Goal: Task Accomplishment & Management: Complete application form

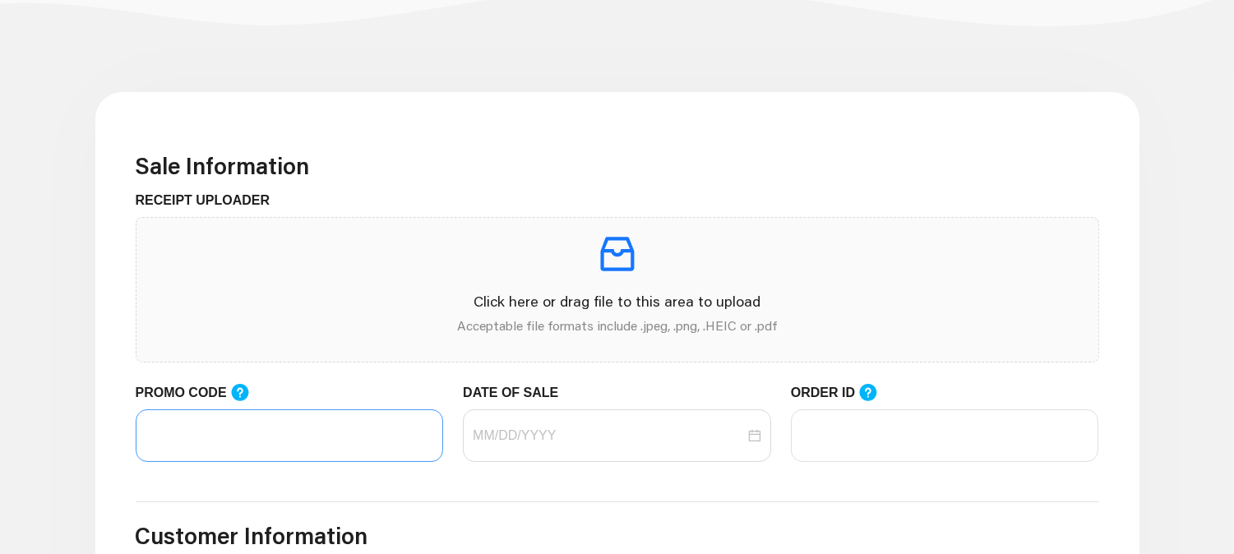
scroll to position [365, 0]
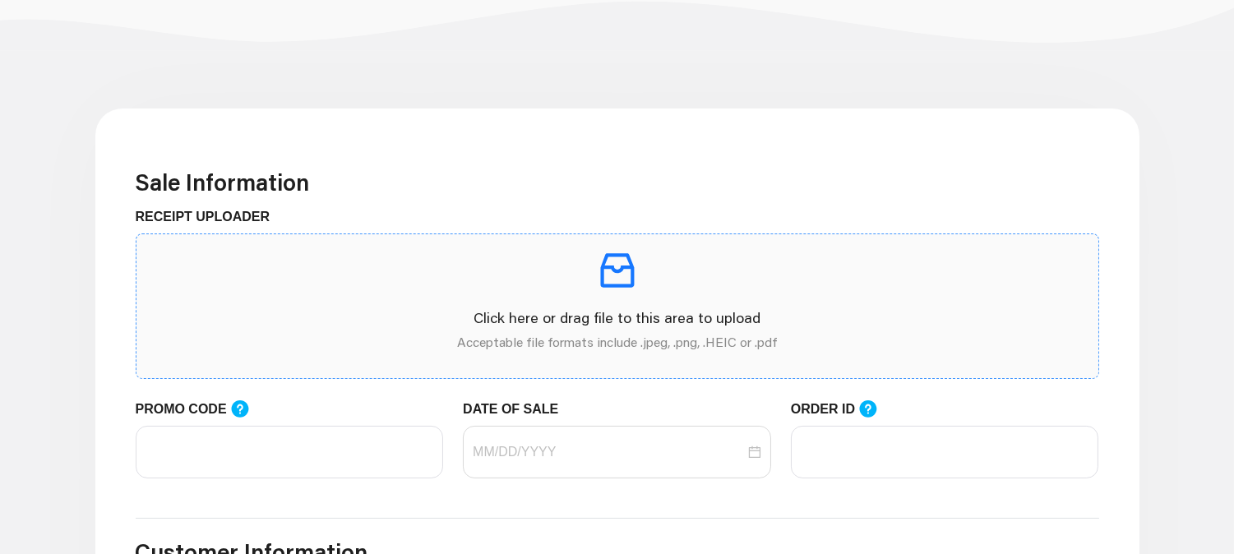
click at [371, 321] on p "Click here or drag file to this area to upload" at bounding box center [618, 318] width 936 height 22
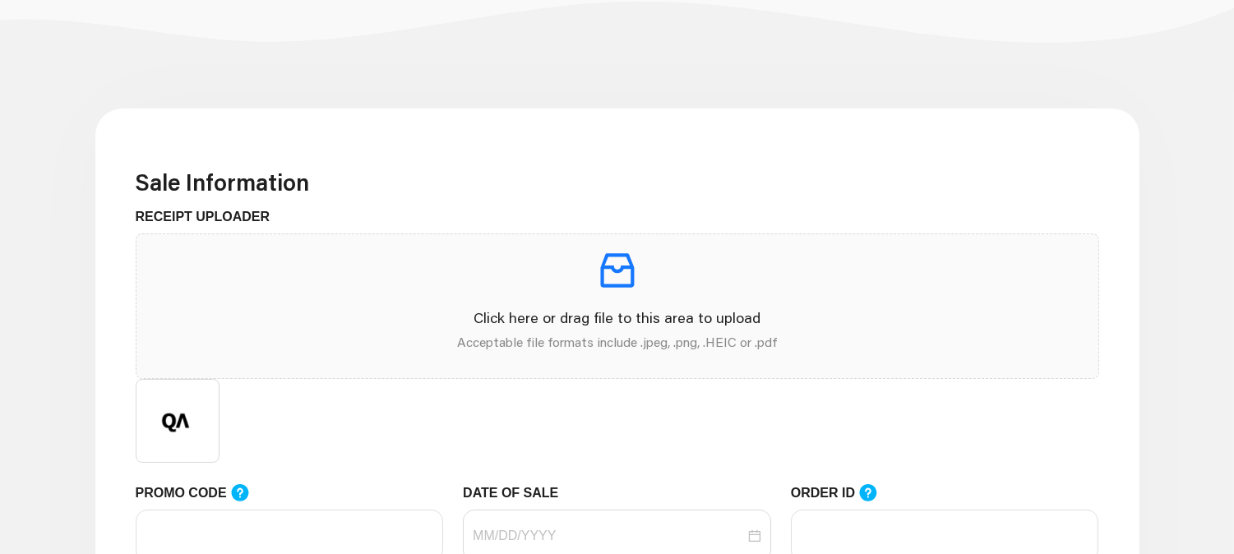
scroll to position [456, 0]
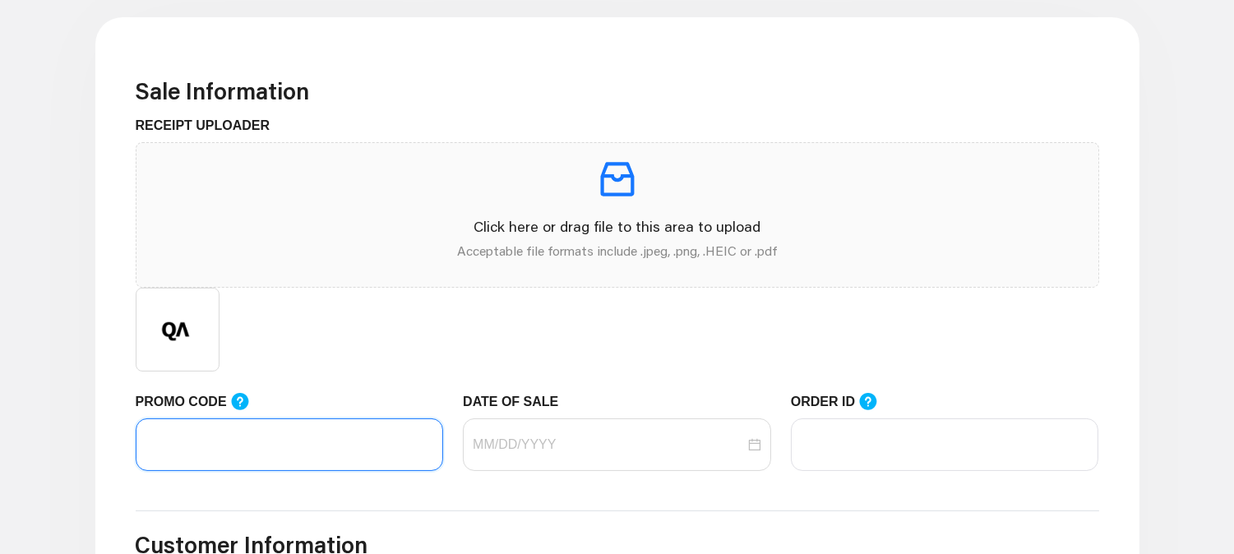
click at [266, 453] on input "PROMO CODE" at bounding box center [290, 444] width 308 height 53
paste input "dev"
click at [174, 444] on input "dev" at bounding box center [290, 444] width 308 height 53
click at [561, 455] on div at bounding box center [617, 444] width 308 height 53
type input "dev"
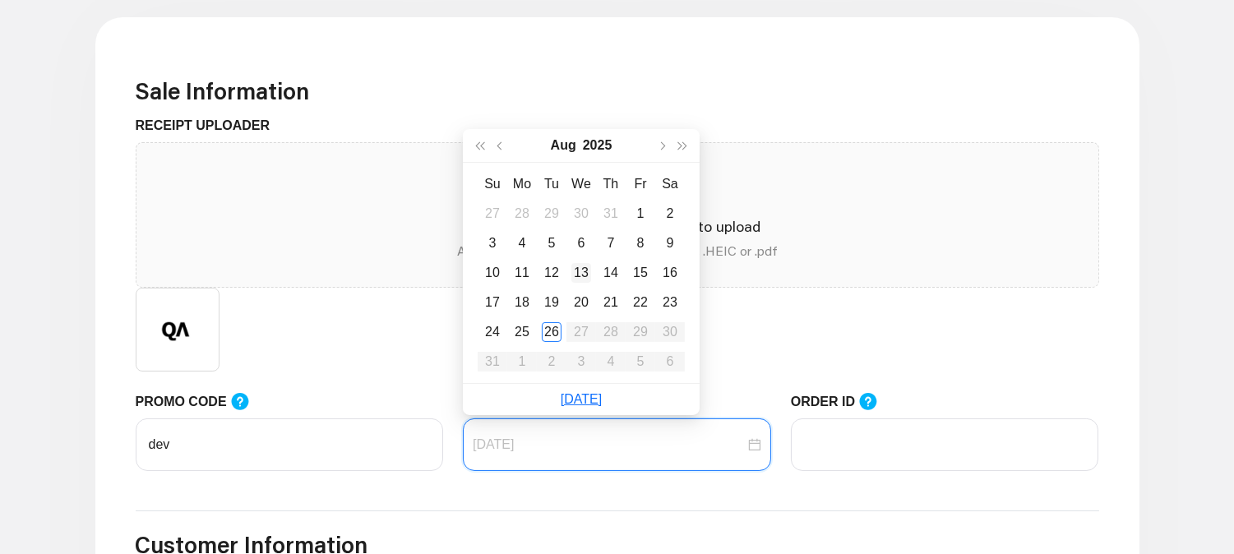
type input "[DATE]"
click at [570, 284] on td "13" at bounding box center [581, 273] width 30 height 30
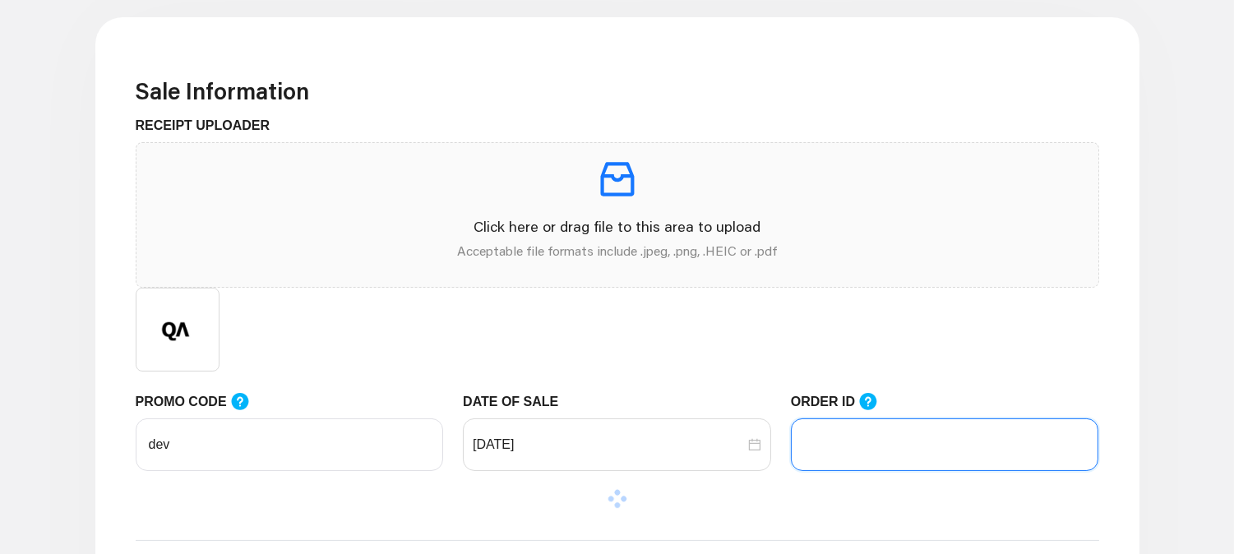
click at [837, 448] on input "ORDER ID" at bounding box center [945, 444] width 308 height 53
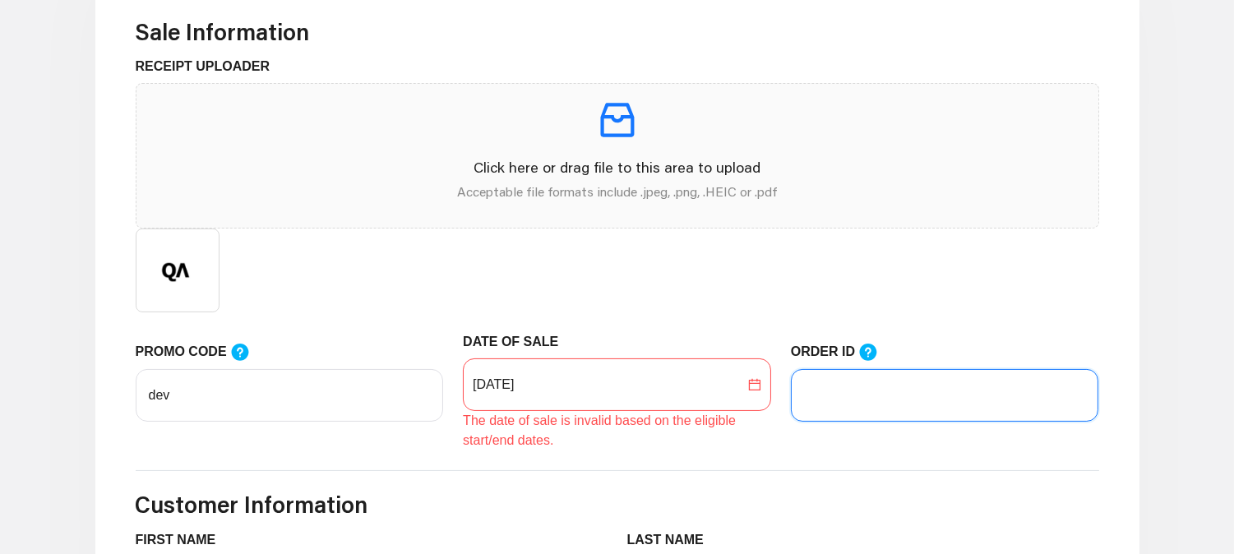
scroll to position [548, 0]
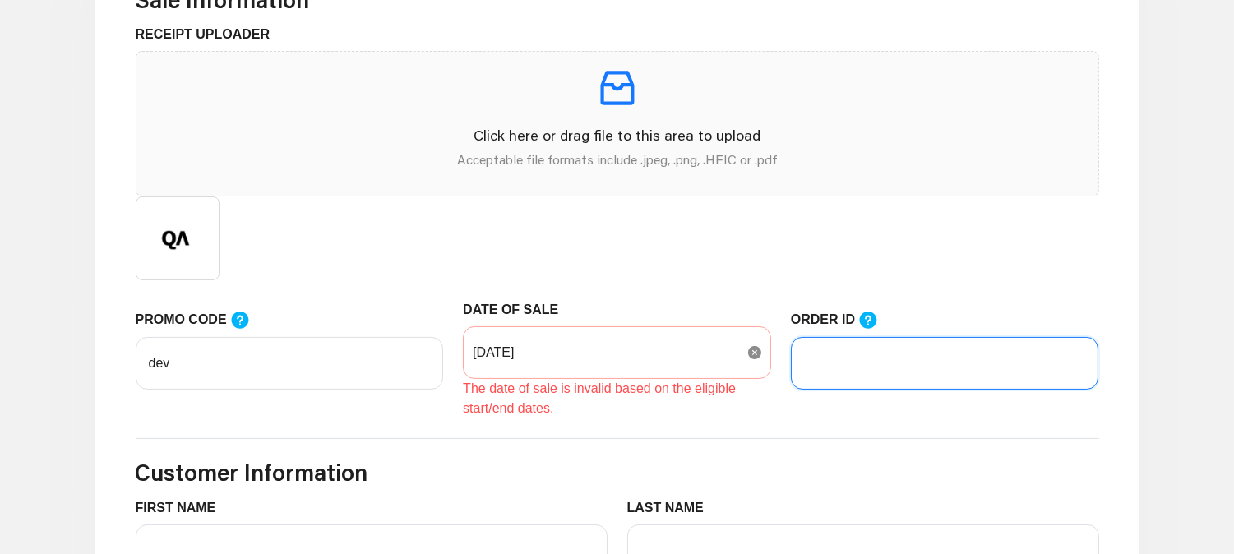
click at [759, 354] on icon "close-circle" at bounding box center [754, 352] width 13 height 13
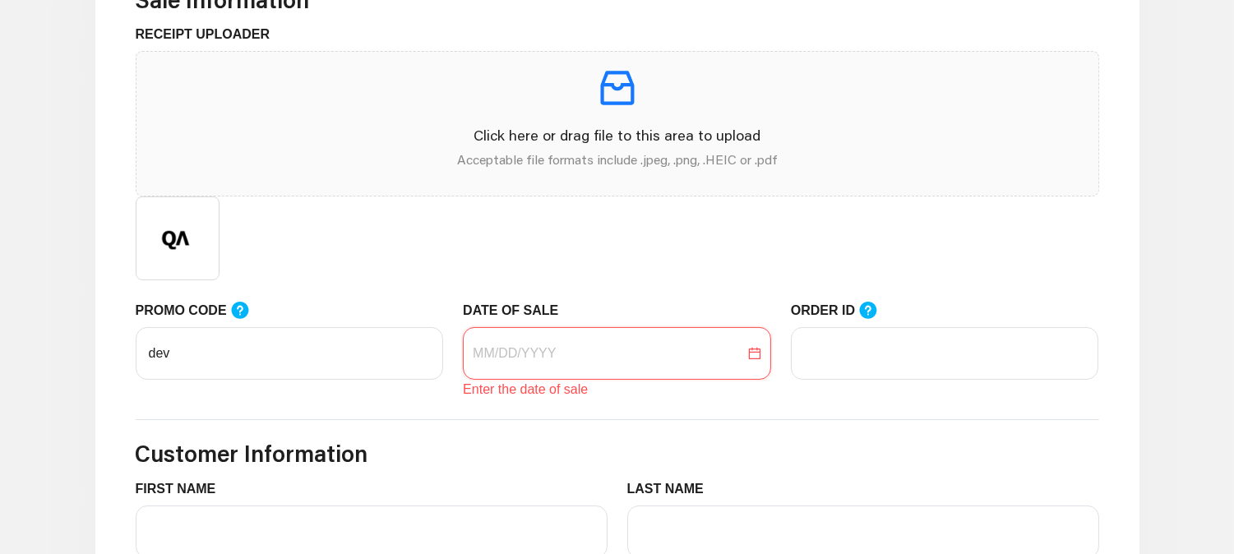
click at [668, 354] on input "DATE OF SALE" at bounding box center [609, 354] width 272 height 20
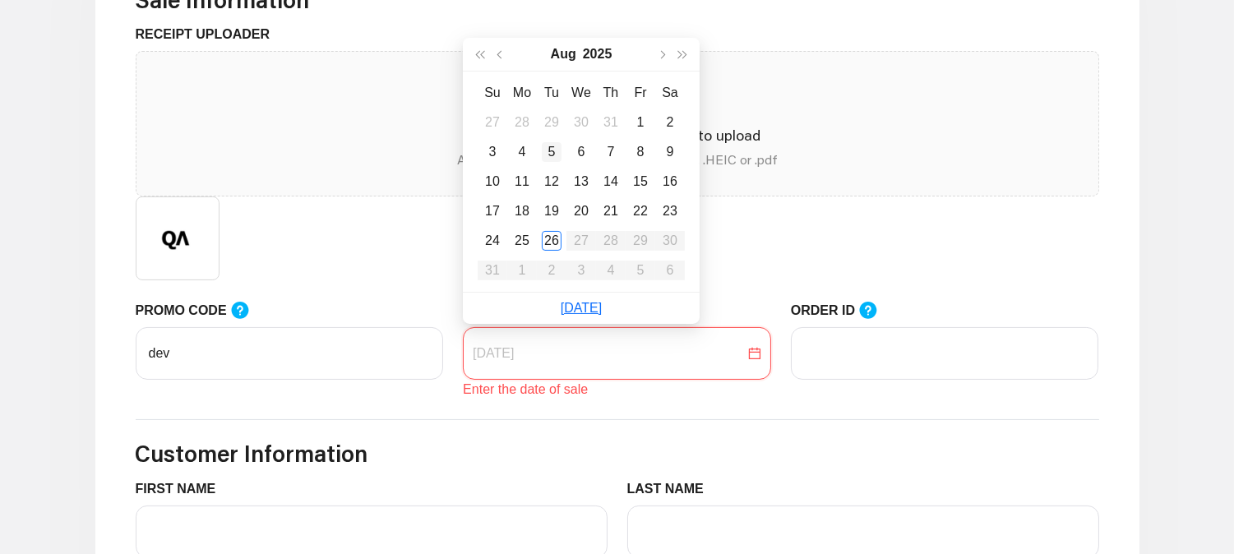
type input "[DATE]"
click at [565, 141] on td "5" at bounding box center [552, 152] width 30 height 30
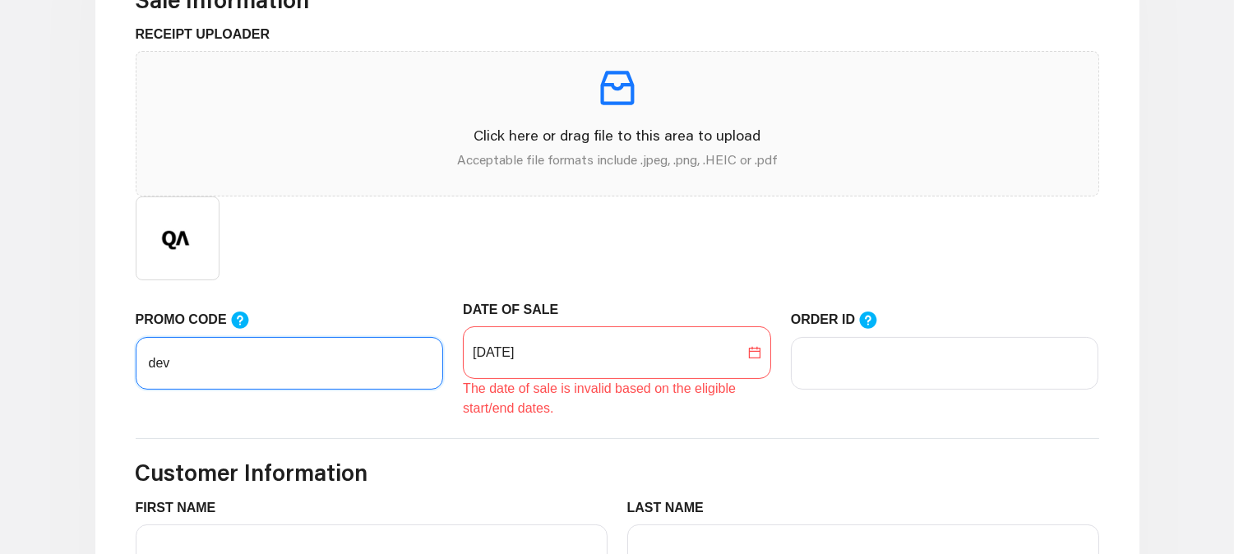
drag, startPoint x: 261, startPoint y: 358, endPoint x: 104, endPoint y: 364, distance: 156.3
paste input "Huzaifa"
click at [178, 363] on input "Huzaifa" at bounding box center [290, 363] width 308 height 53
type input "Huzaifa"
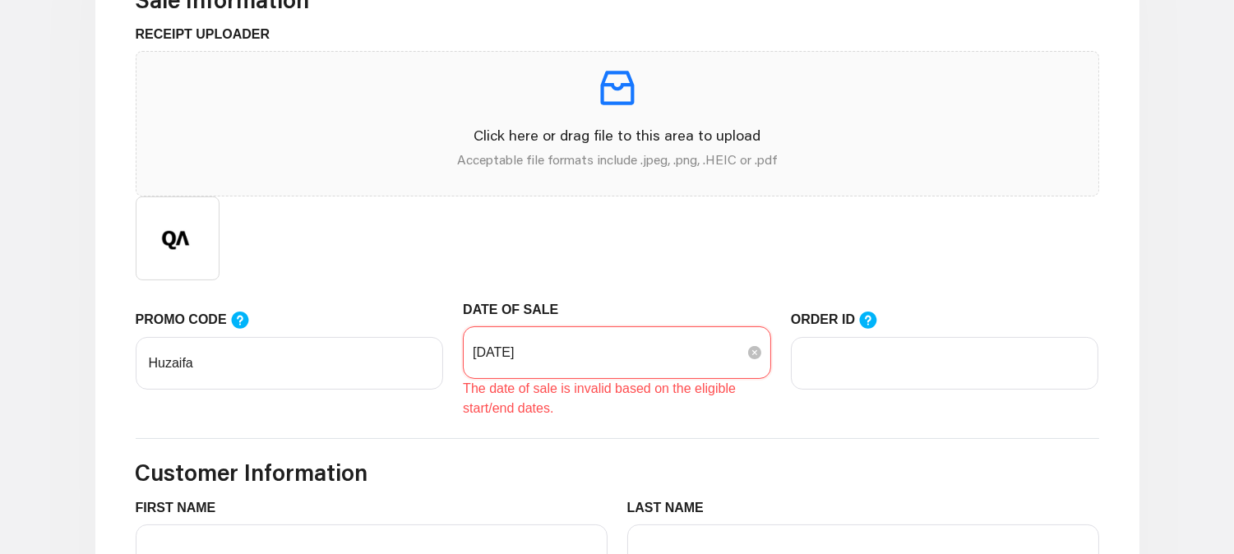
click at [719, 349] on input "[DATE]" at bounding box center [609, 353] width 272 height 20
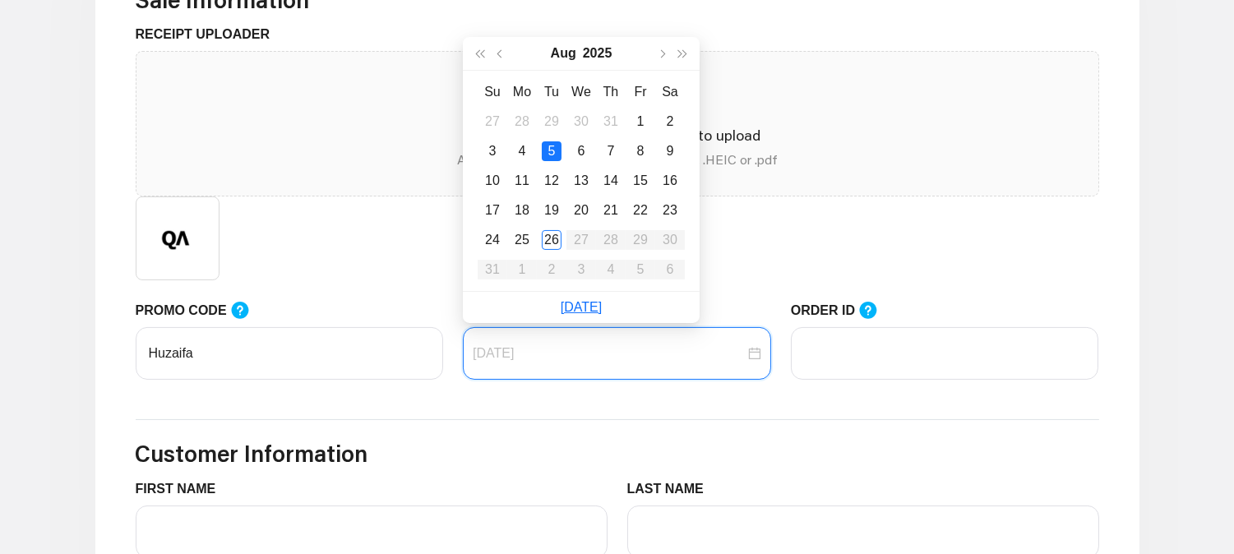
type input "[DATE]"
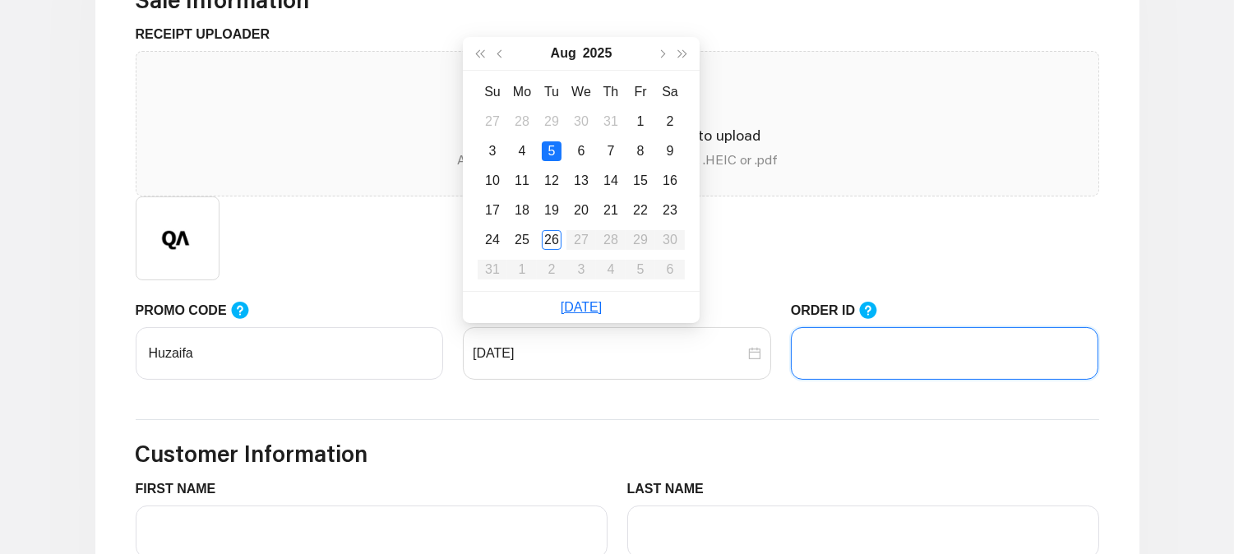
click at [863, 367] on input "ORDER ID" at bounding box center [945, 353] width 308 height 53
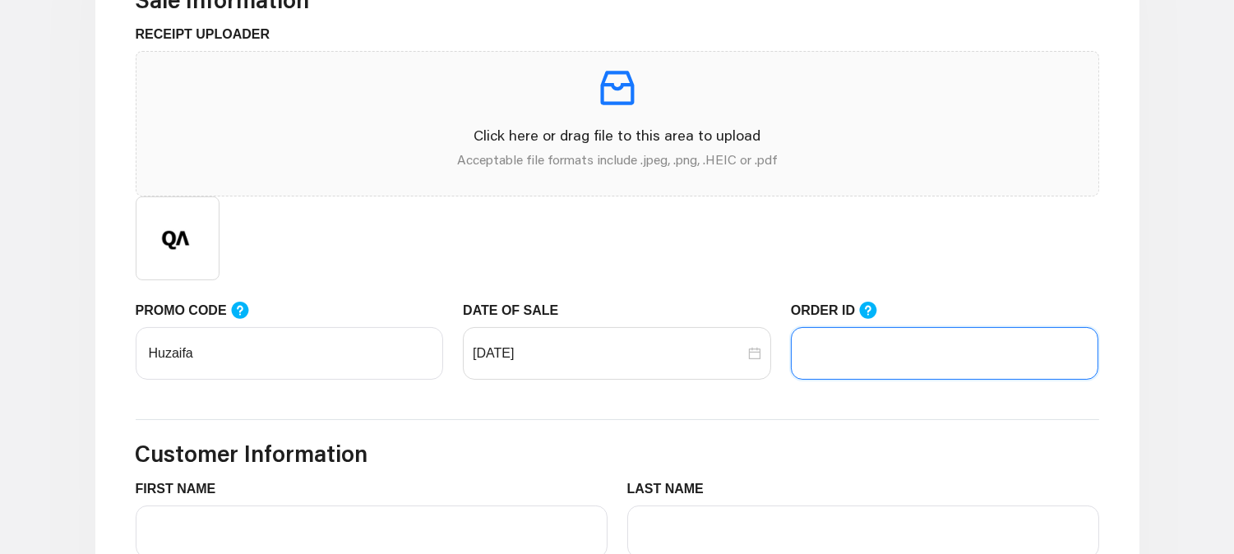
type input "100"
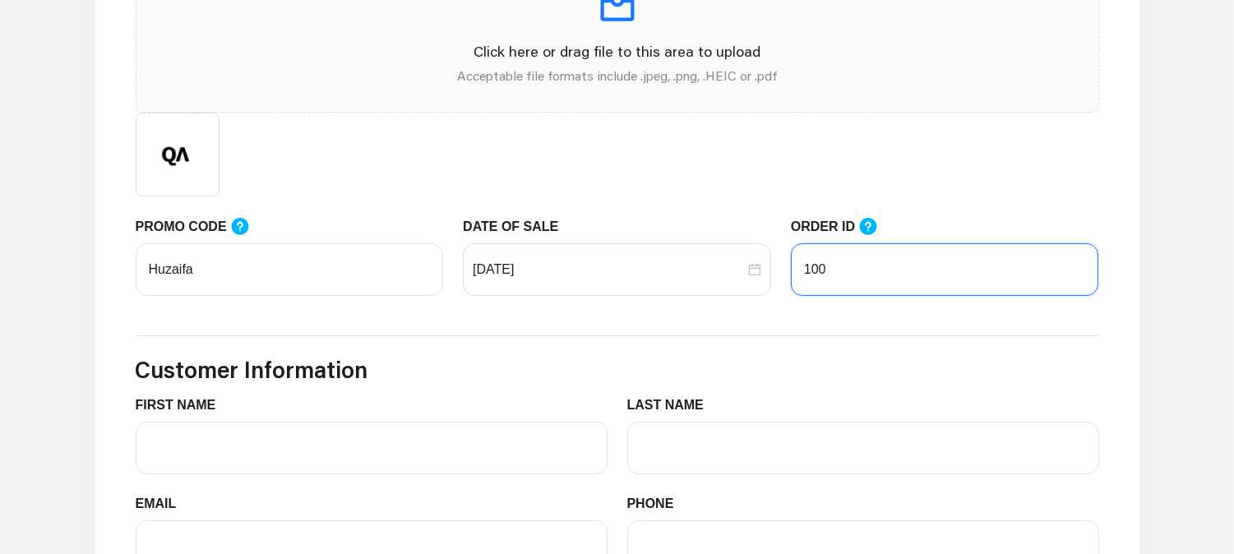
scroll to position [730, 0]
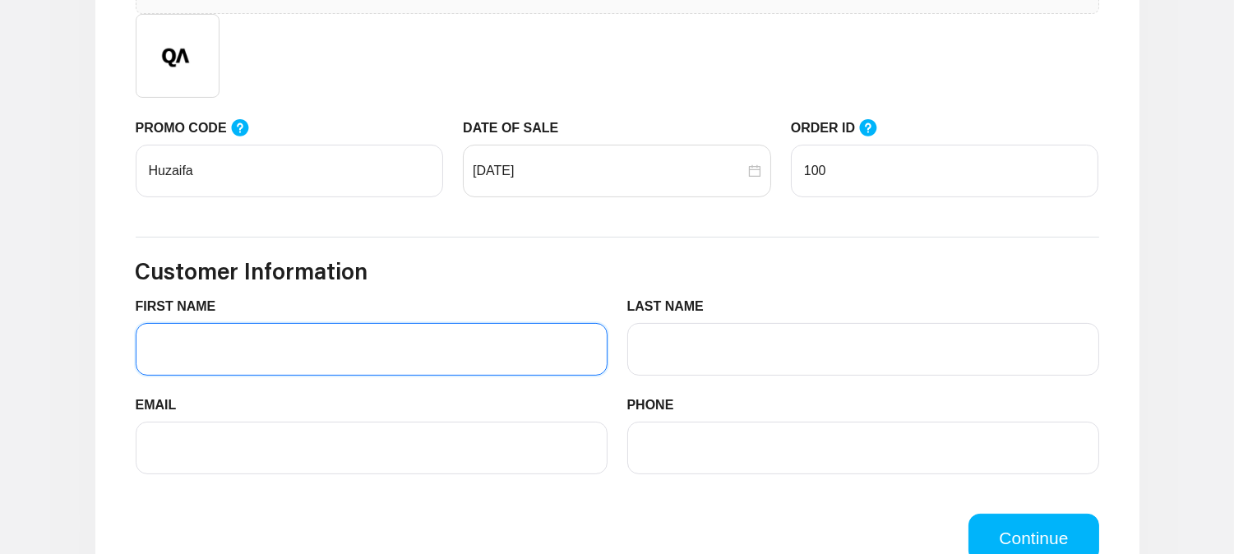
click at [368, 327] on input "FIRST NAME" at bounding box center [372, 349] width 472 height 53
type input "Huzaifa"
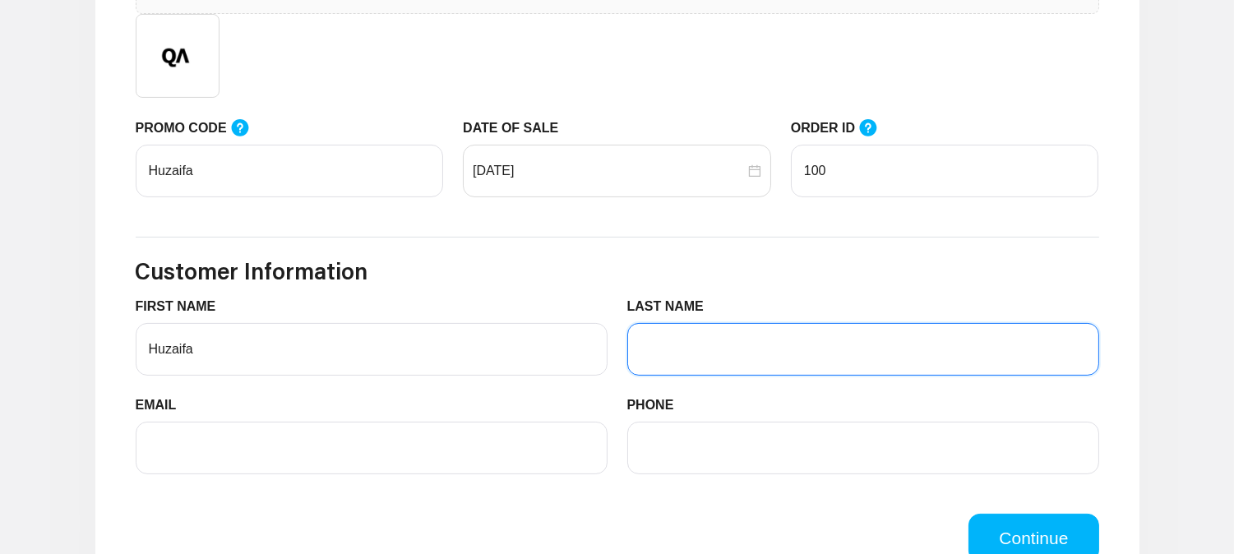
click at [646, 347] on input "LAST NAME" at bounding box center [863, 349] width 472 height 53
type input "Pimapri"
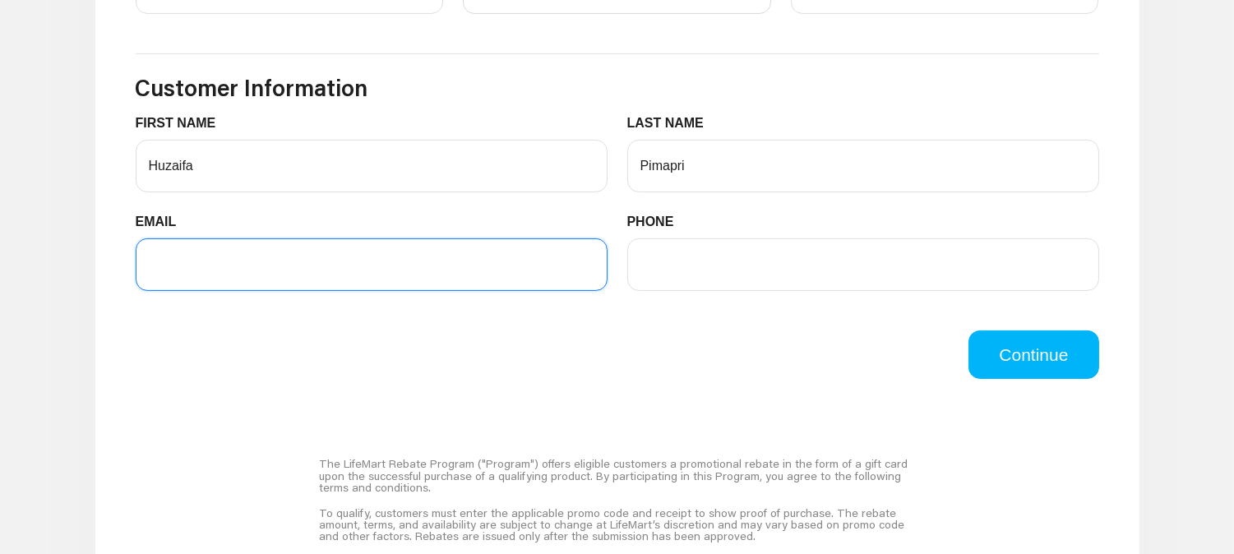
click at [299, 280] on input "EMAIL" at bounding box center [372, 264] width 472 height 53
type input "[EMAIL_ADDRESS][DOMAIN_NAME]"
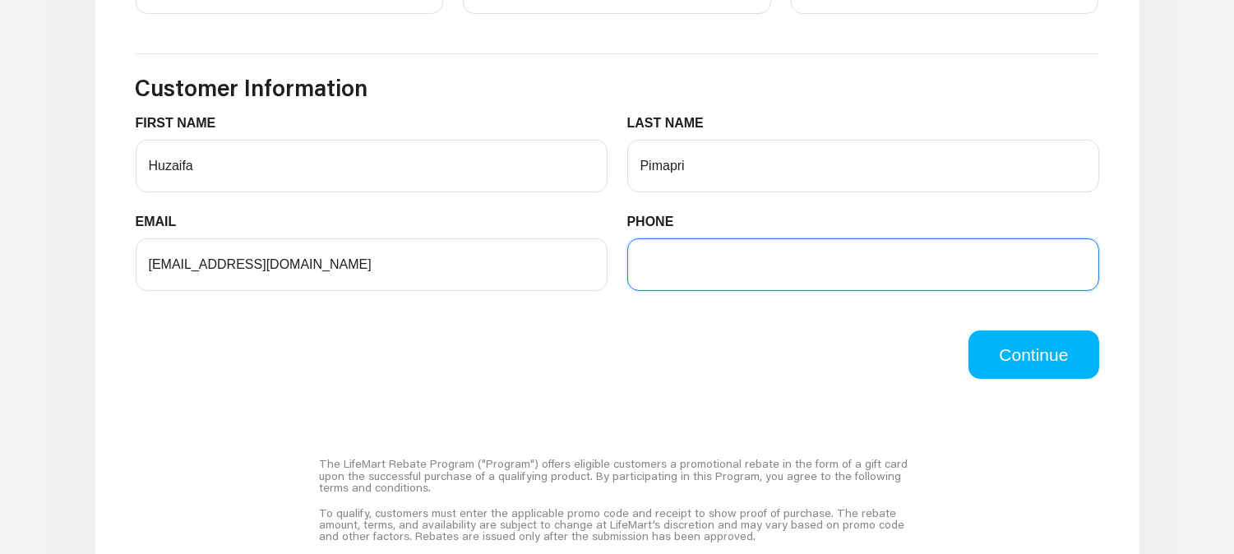
type input "9494079278"
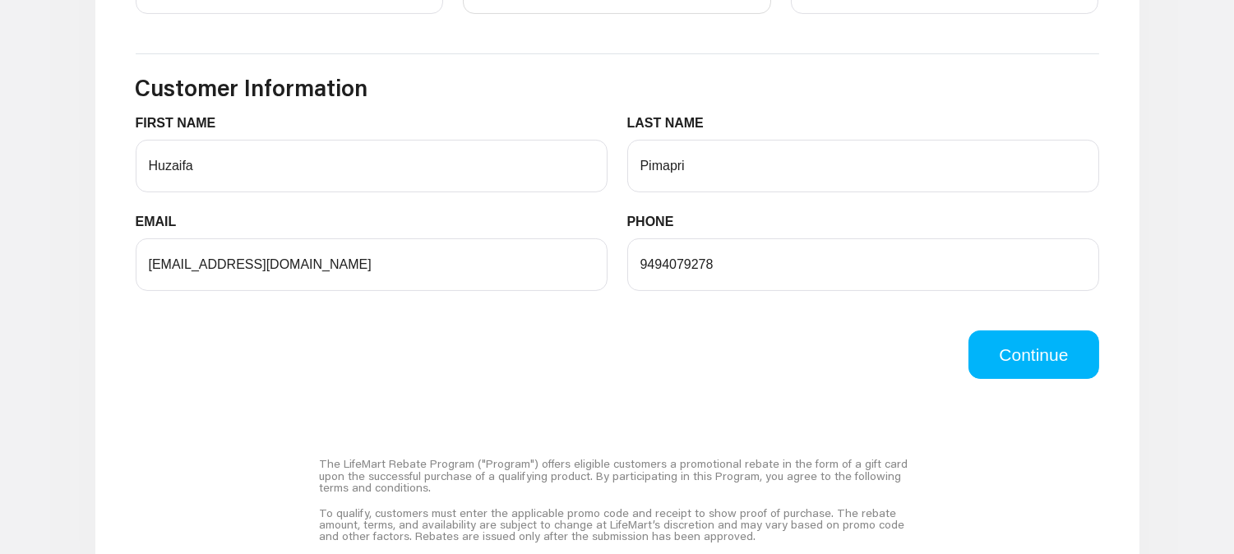
click at [685, 330] on div "Continue" at bounding box center [617, 354] width 983 height 49
click at [1055, 359] on button "Continue" at bounding box center [1033, 354] width 130 height 49
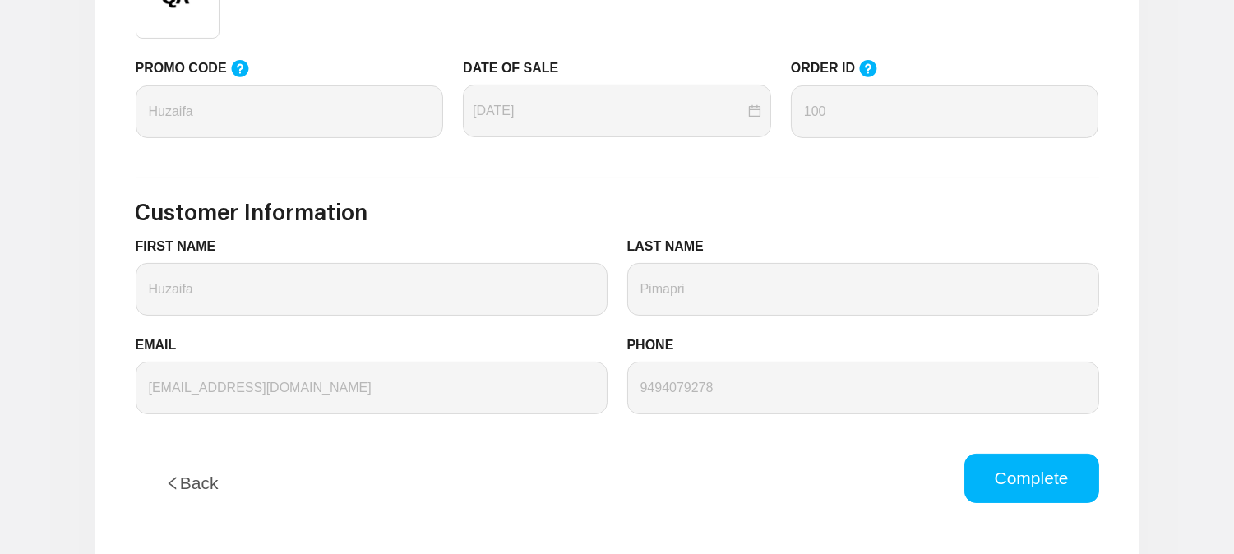
scroll to position [822, 0]
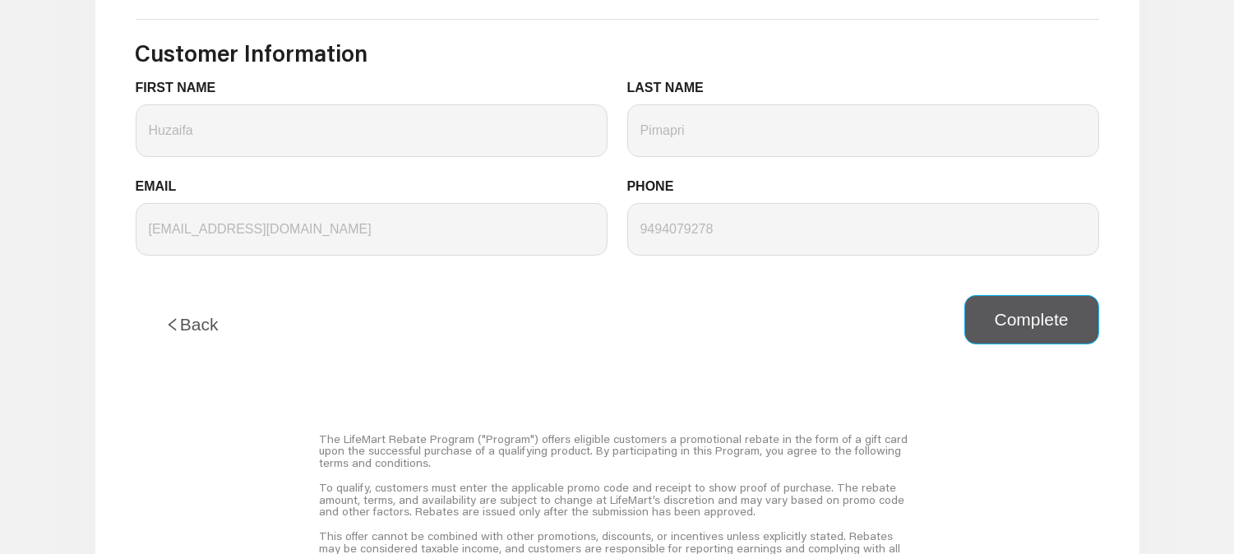
click at [1062, 324] on button "Complete" at bounding box center [1031, 319] width 135 height 49
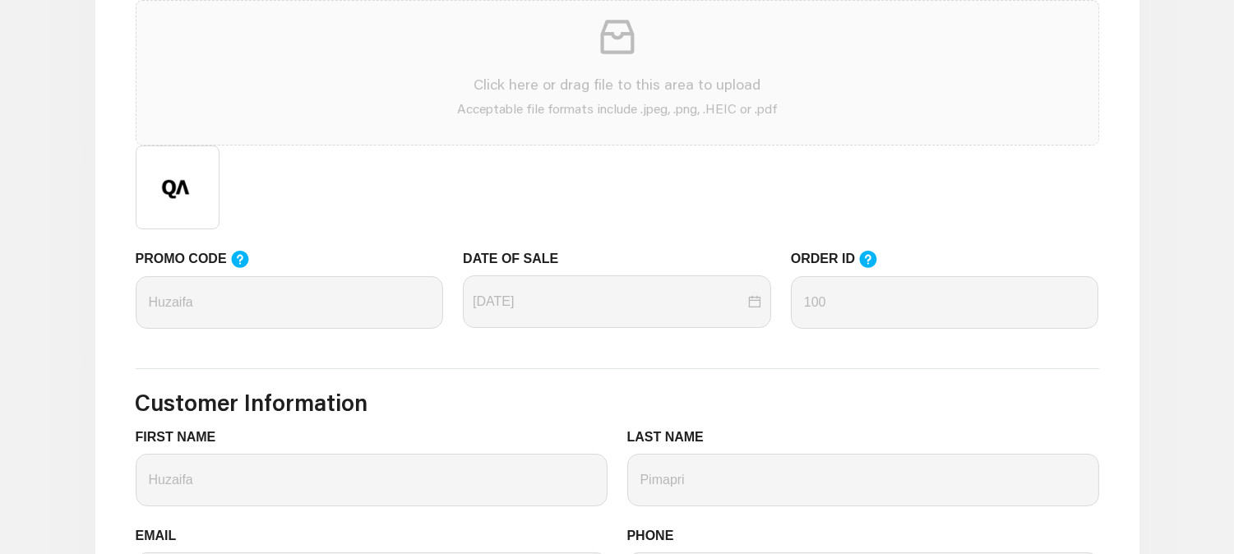
scroll to position [456, 0]
